Goal: Information Seeking & Learning: Learn about a topic

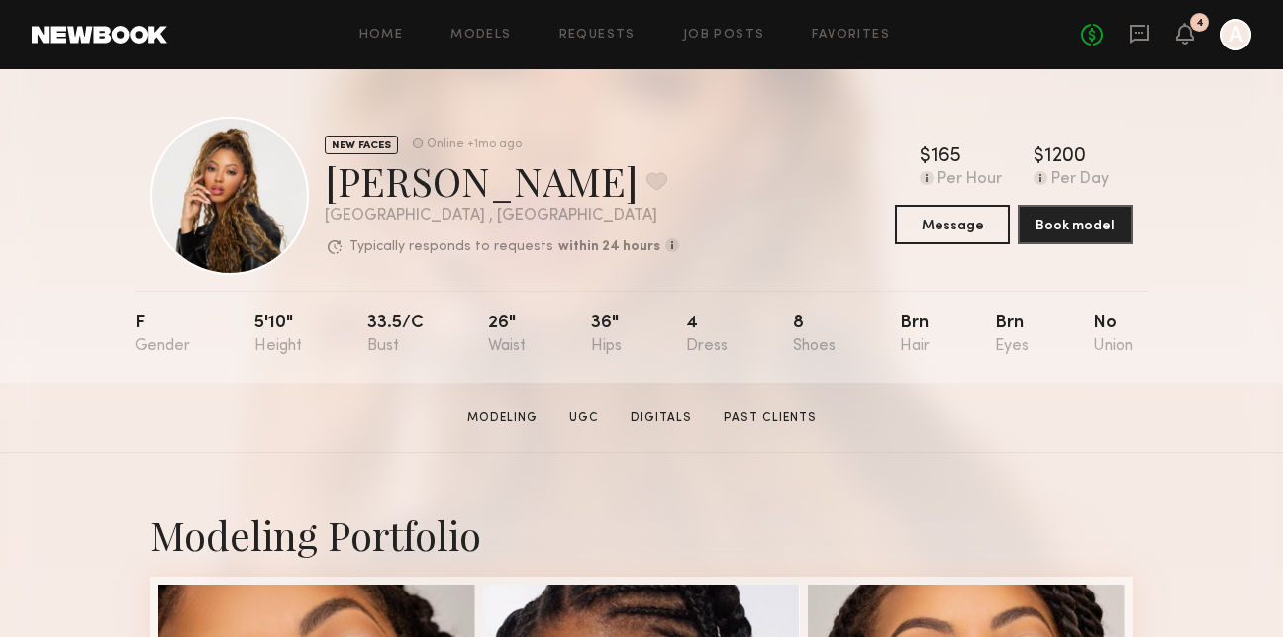
click at [505, 41] on div "Home Models Requests Job Posts Favorites Sign Out No fees up to $5,000 4 A" at bounding box center [709, 35] width 1084 height 32
click at [505, 41] on link "Models" at bounding box center [480, 35] width 60 height 13
click at [507, 24] on div "Home Models Requests Job Posts Favorites Sign Out No fees up to $5,000 4 A" at bounding box center [709, 35] width 1084 height 32
click at [506, 24] on div "Home Models Requests Job Posts Favorites Sign Out No fees up to $5,000 4 A" at bounding box center [709, 35] width 1084 height 32
click at [506, 27] on div "Home Models Requests Job Posts Favorites Sign Out No fees up to $5,000 4 A" at bounding box center [709, 35] width 1084 height 32
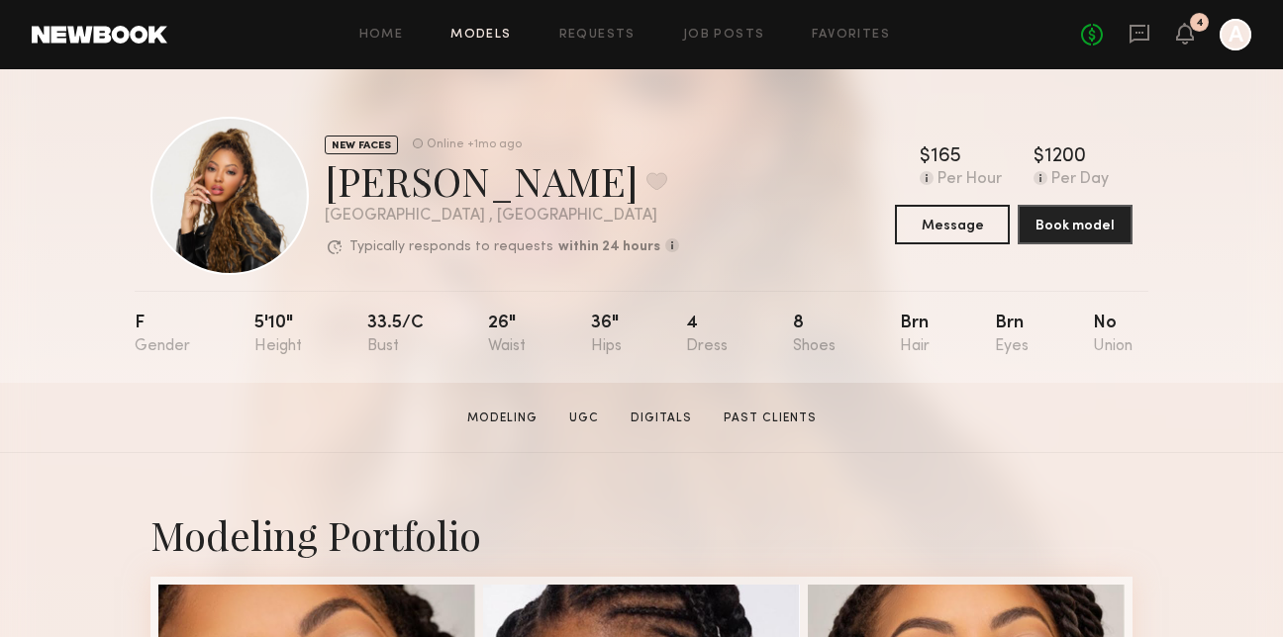
click at [506, 31] on link "Models" at bounding box center [480, 35] width 60 height 13
click at [614, 147] on div "NEW FACES Online +1mo ago" at bounding box center [502, 145] width 354 height 20
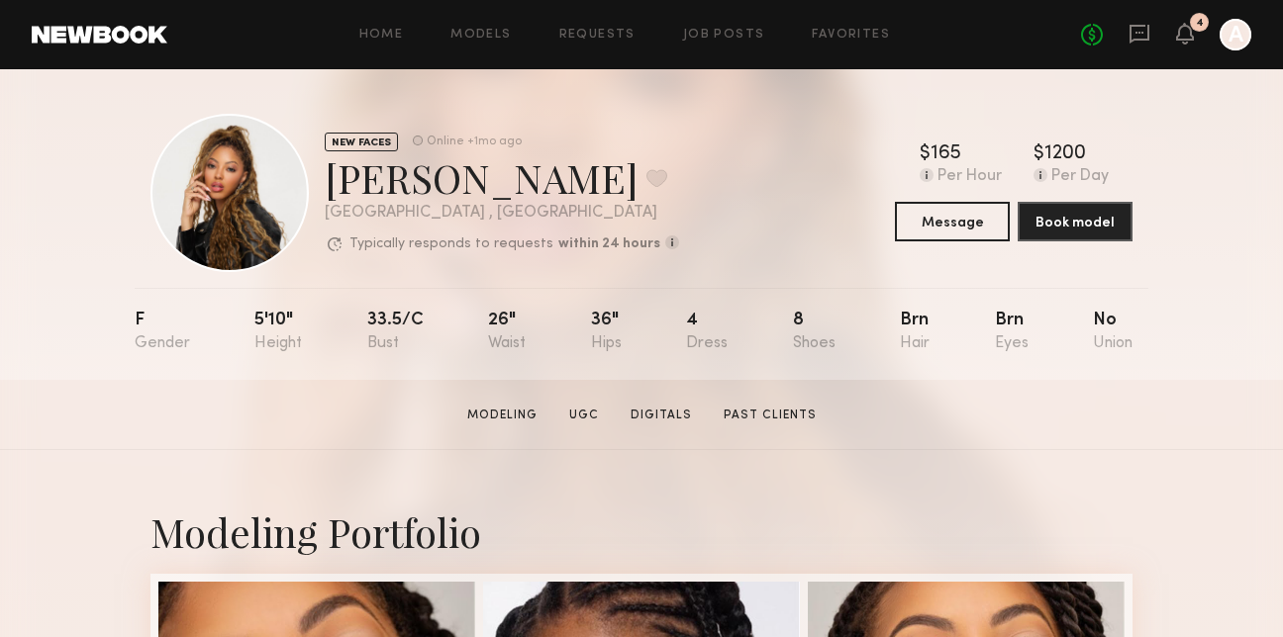
scroll to position [8, 0]
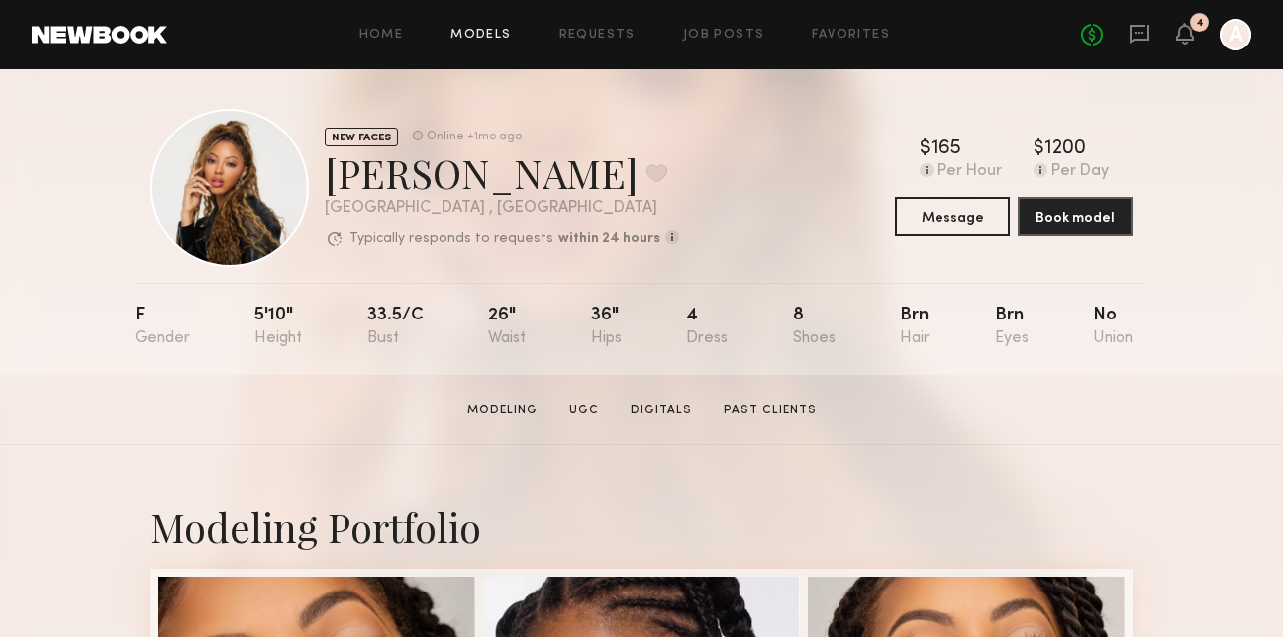
click at [490, 38] on link "Models" at bounding box center [480, 35] width 60 height 13
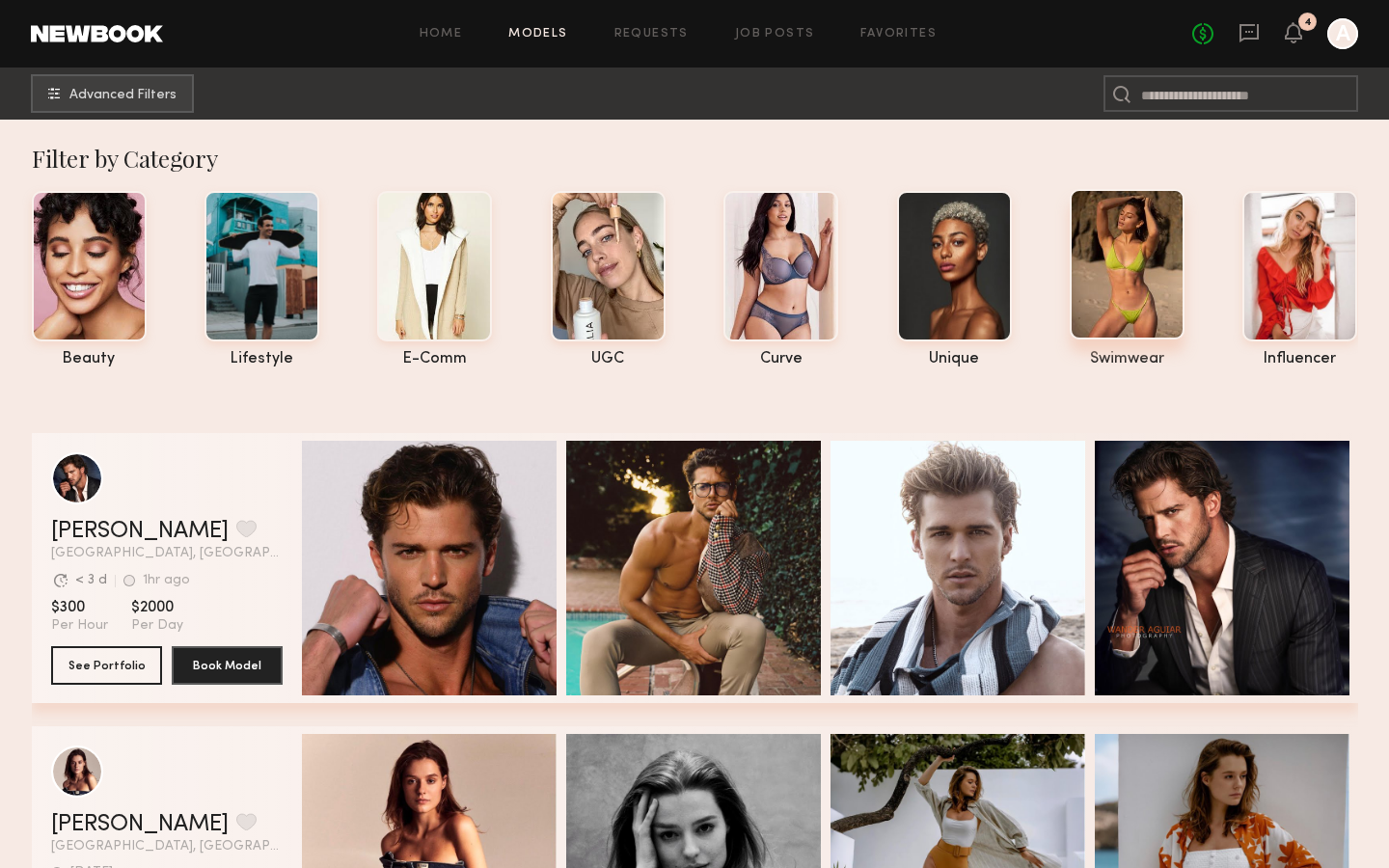
click at [1147, 241] on div at bounding box center [1128, 264] width 115 height 150
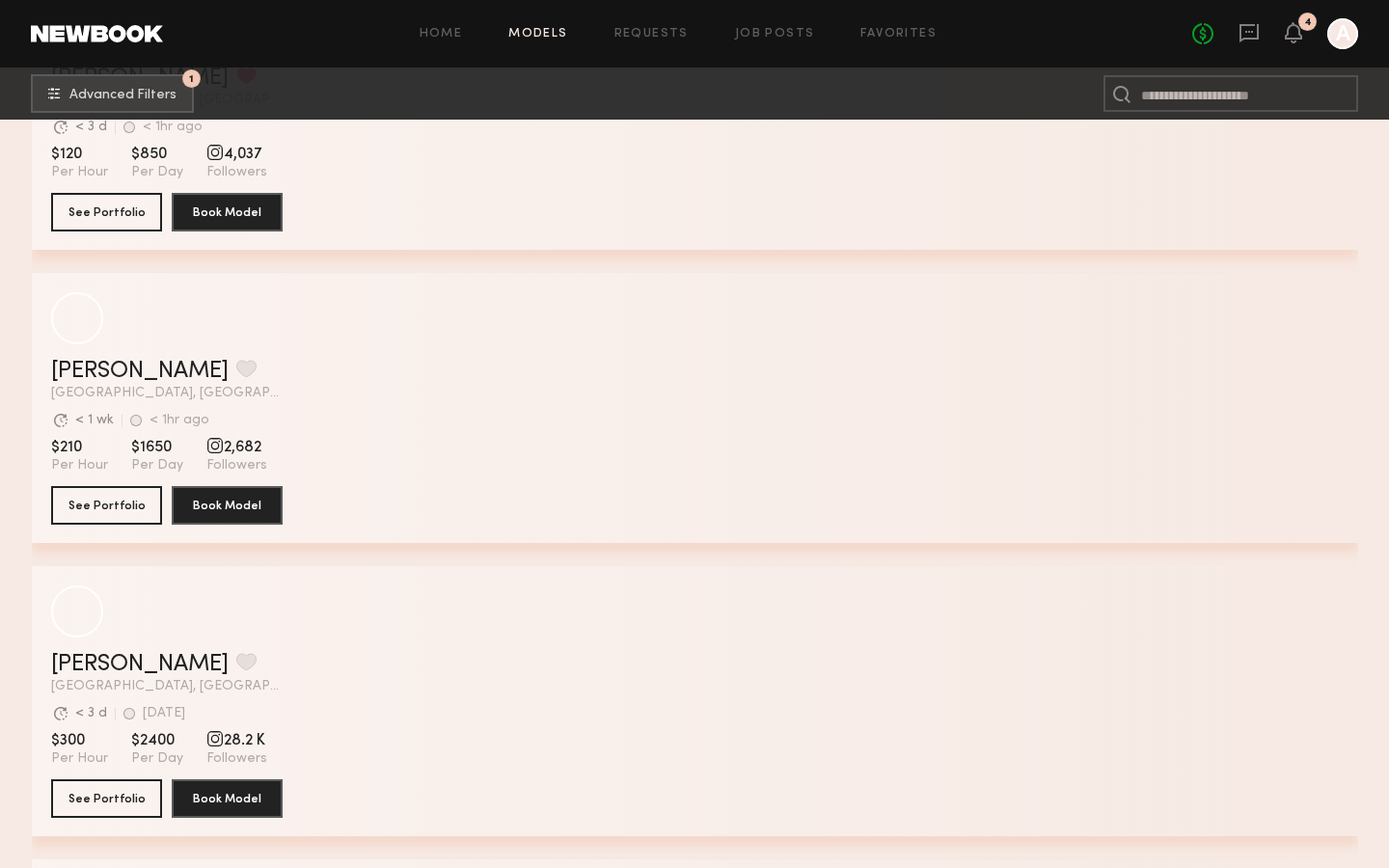
scroll to position [4406, 0]
